Goal: Transaction & Acquisition: Purchase product/service

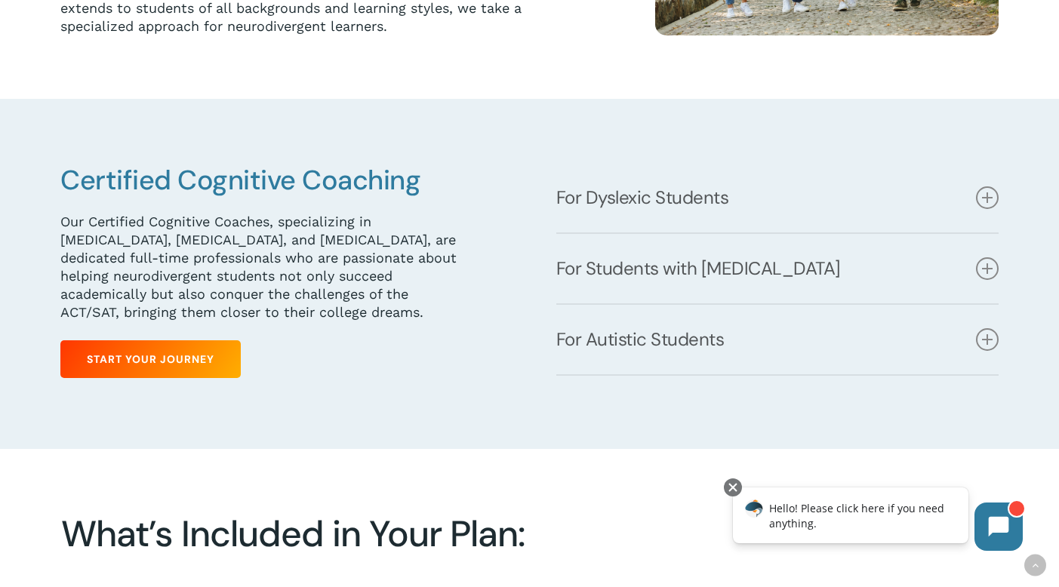
scroll to position [625, 0]
click at [690, 196] on link "For Dyslexic Students" at bounding box center [777, 197] width 443 height 69
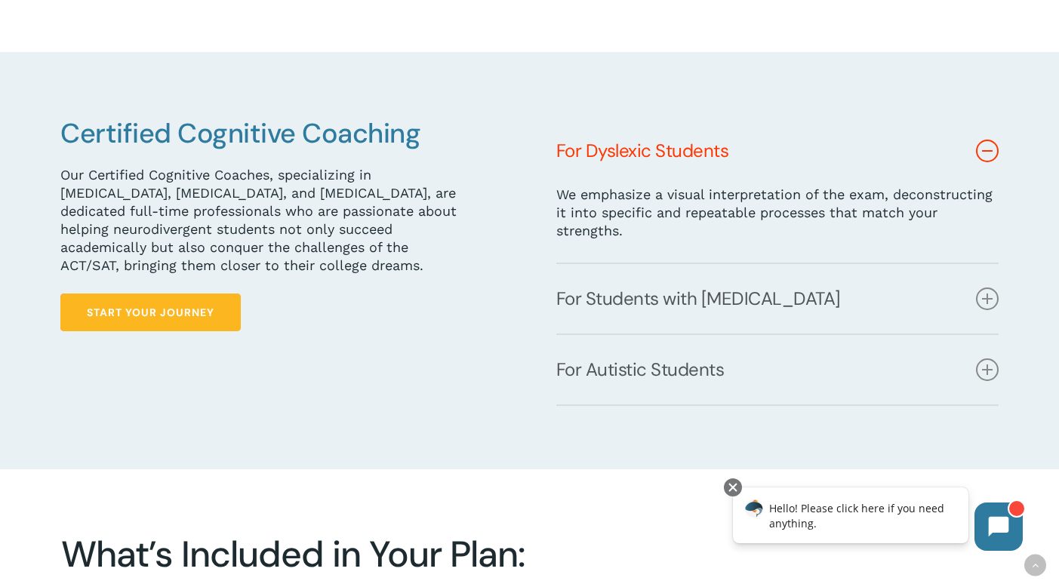
scroll to position [672, 0]
click at [159, 311] on span "Start Your Journey" at bounding box center [151, 312] width 128 height 15
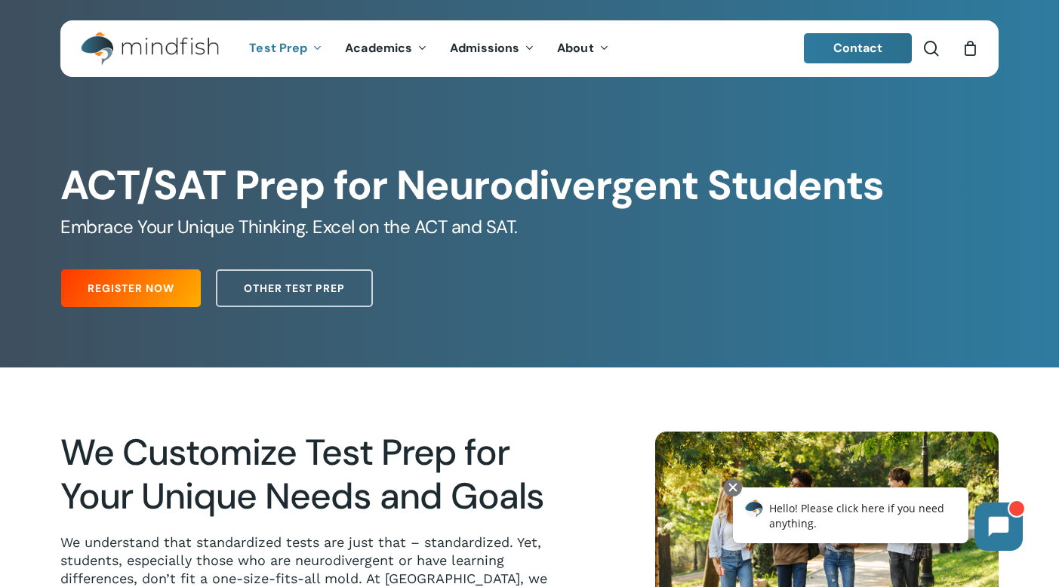
scroll to position [0, 0]
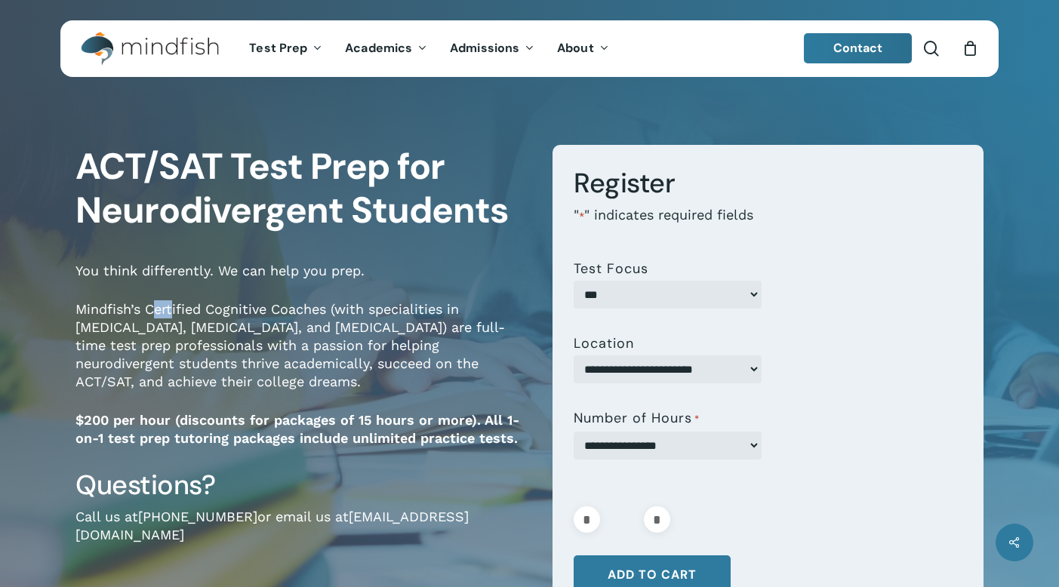
drag, startPoint x: 0, startPoint y: 0, endPoint x: 653, endPoint y: 262, distance: 703.3
click at [197, 300] on p "Mindfish’s Certified Cognitive Coaches (with specialities in [MEDICAL_DATA], [M…" at bounding box center [302, 355] width 454 height 111
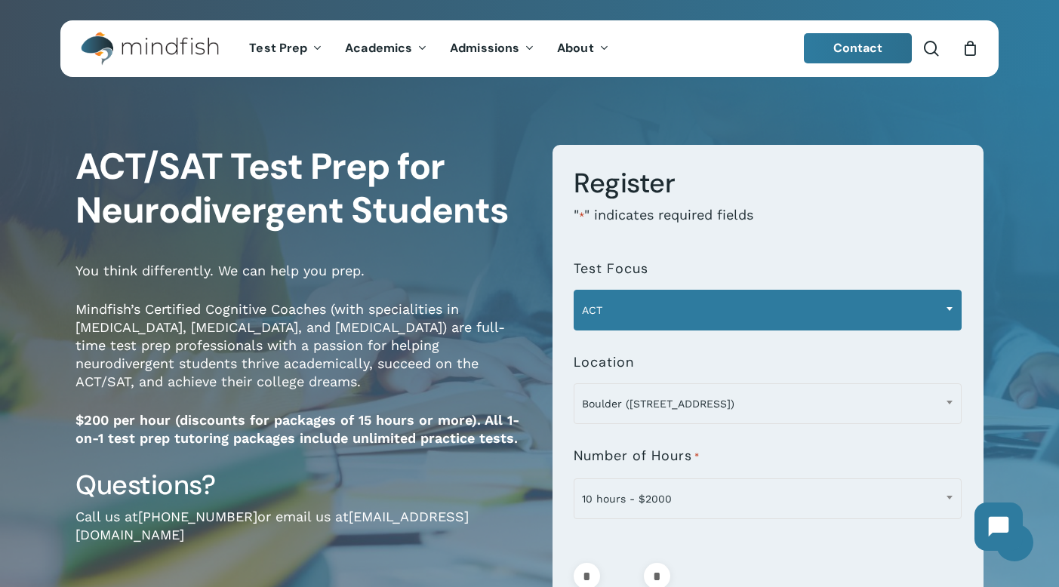
click at [644, 303] on span "ACT" at bounding box center [767, 310] width 386 height 32
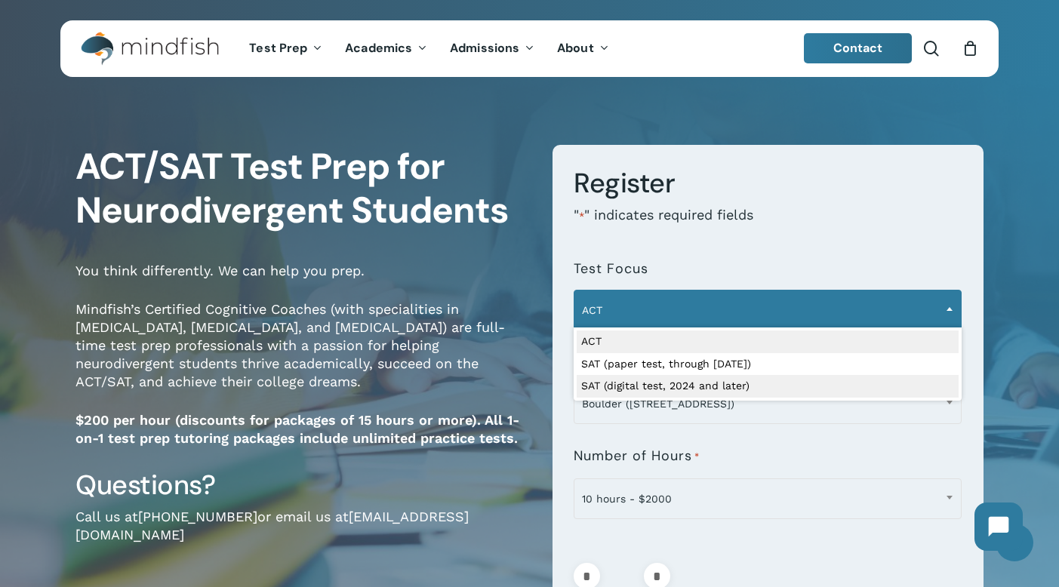
select select "**********"
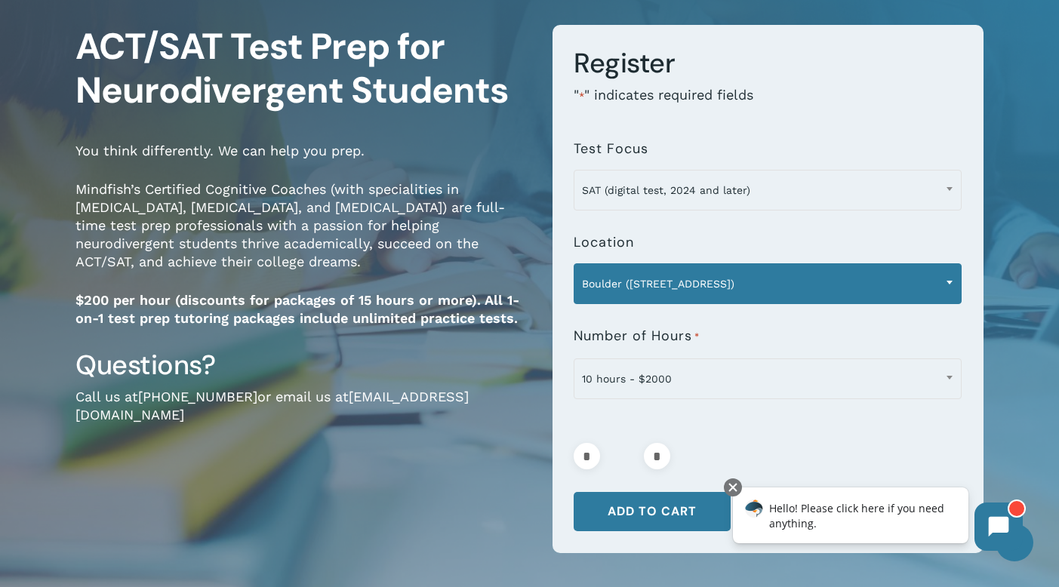
scroll to position [135, 0]
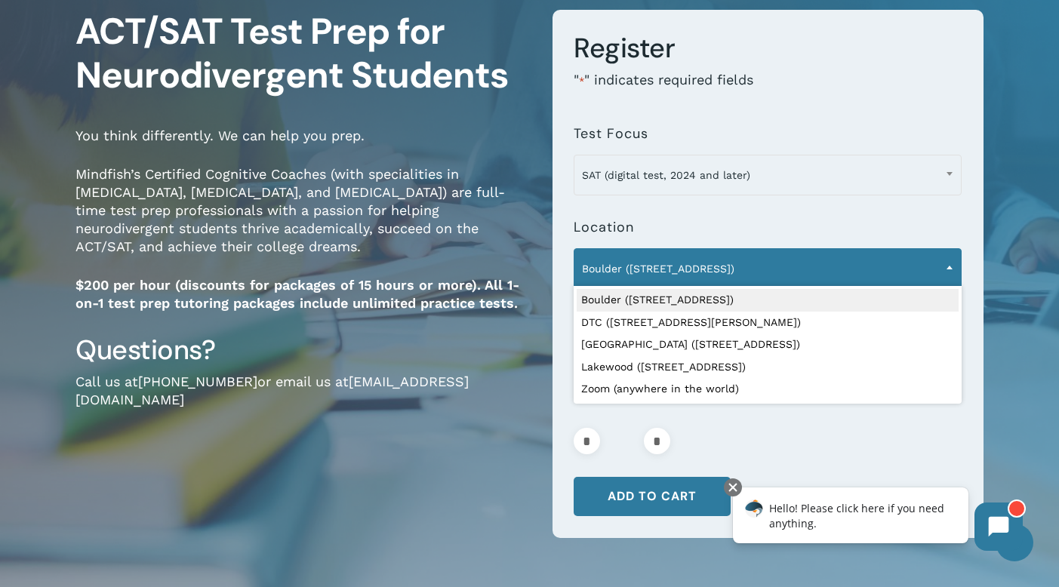
click at [681, 276] on span "Boulder ([STREET_ADDRESS])" at bounding box center [767, 269] width 386 height 32
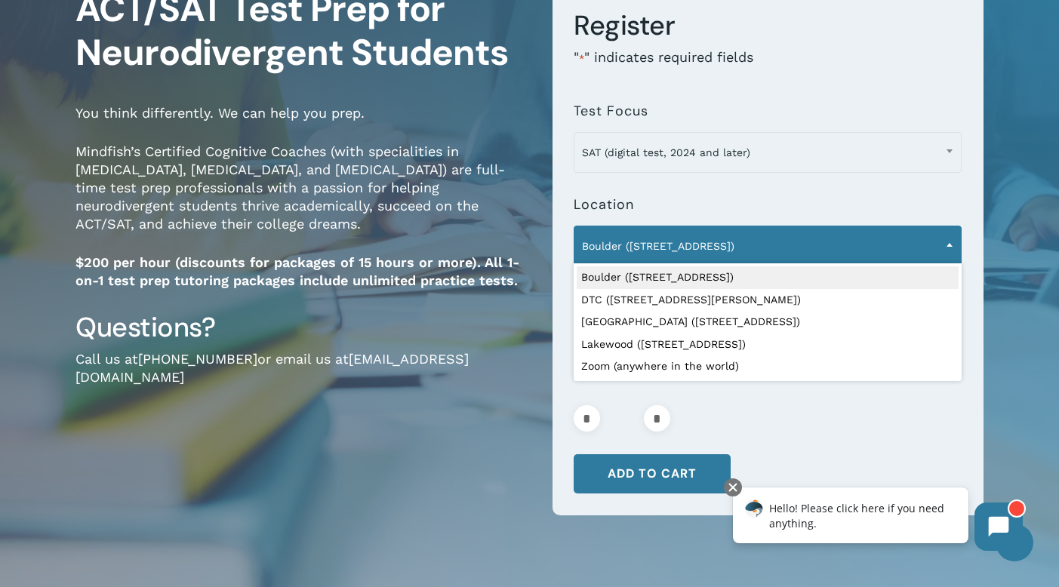
scroll to position [165, 0]
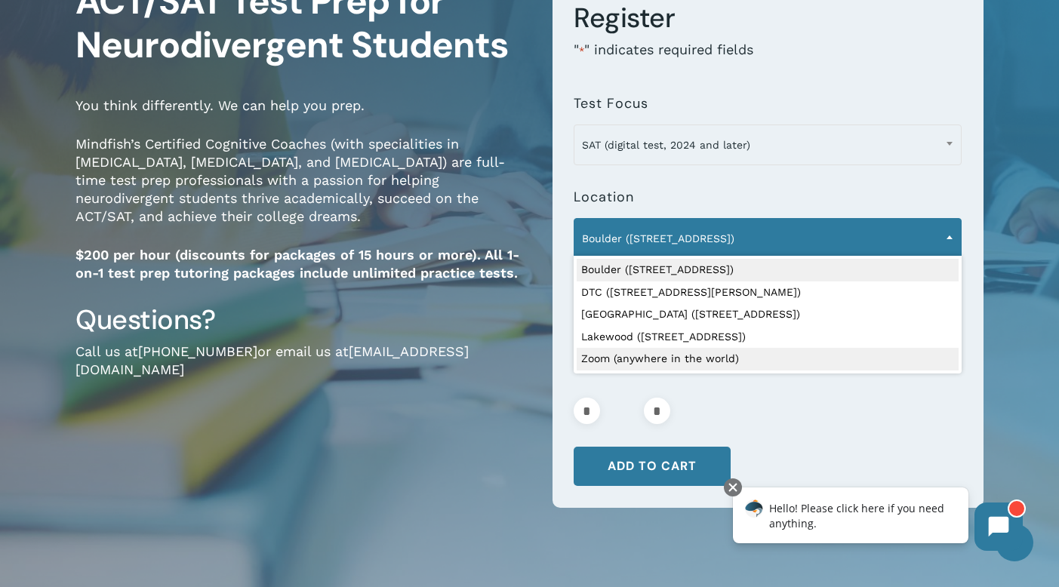
select select "**********"
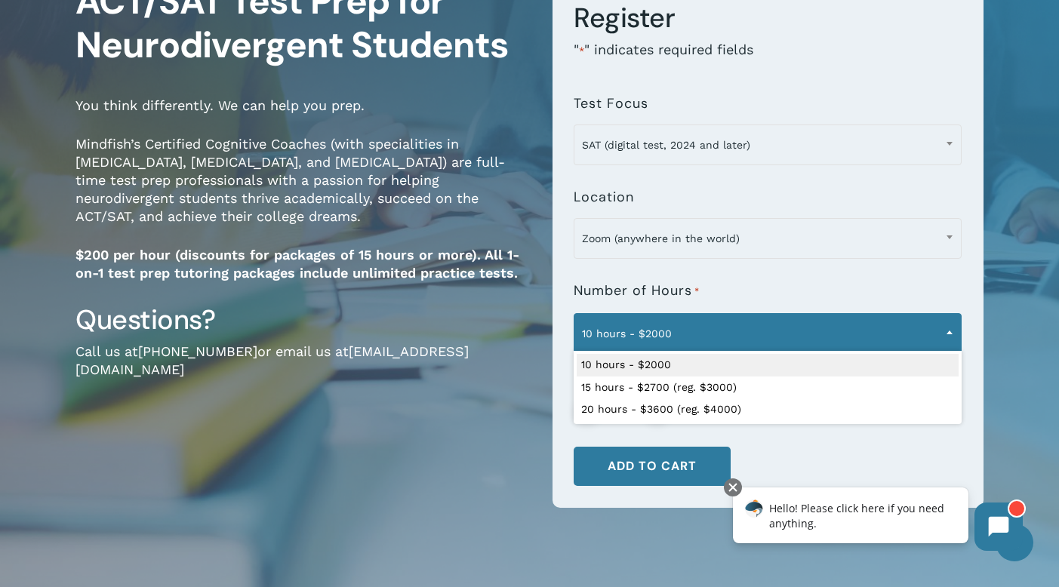
click at [702, 342] on span "10 hours - $2000" at bounding box center [767, 334] width 386 height 32
click at [500, 343] on p "Call us at [PHONE_NUMBER] or email us at [EMAIL_ADDRESS][DOMAIN_NAME]" at bounding box center [302, 371] width 454 height 57
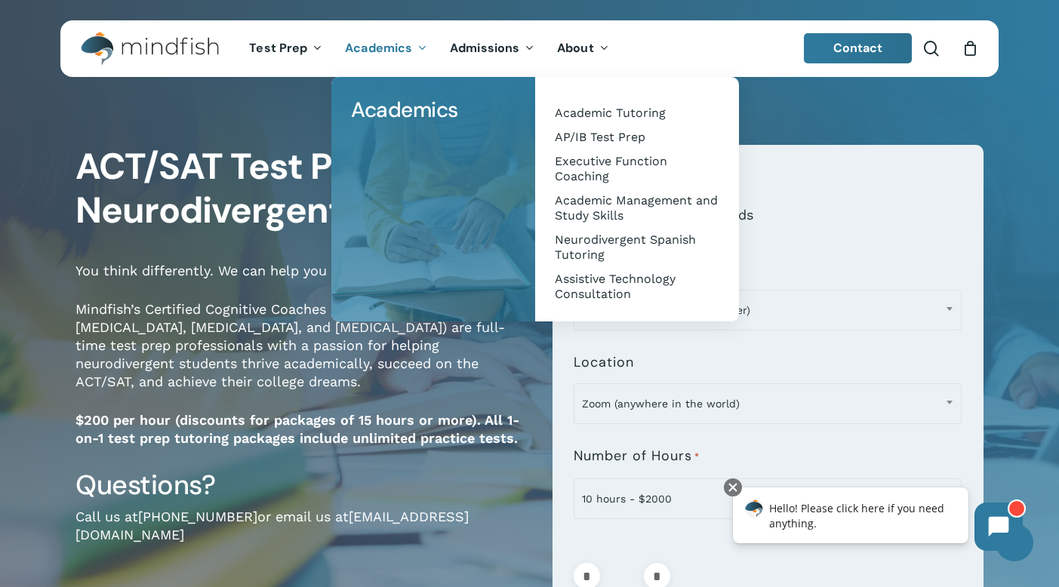
scroll to position [0, 0]
